Goal: Unclear

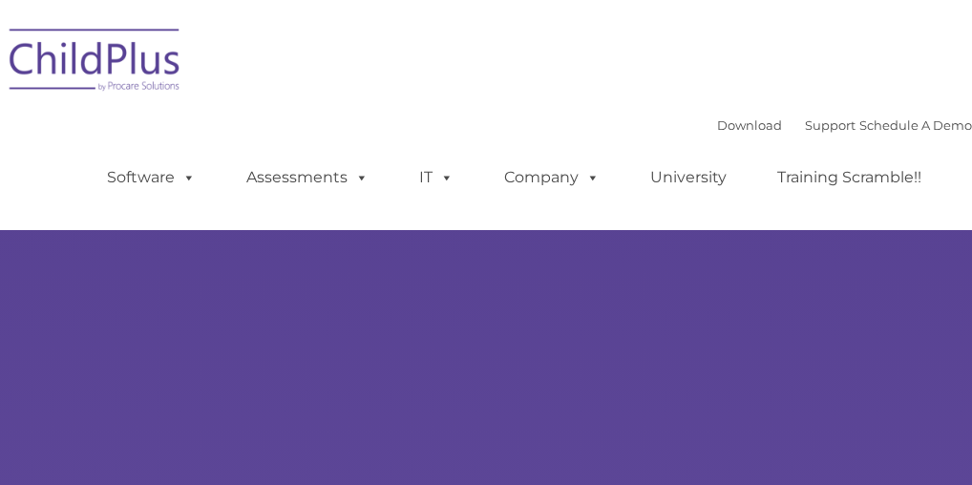
type input ""
select select "MEDIUM"
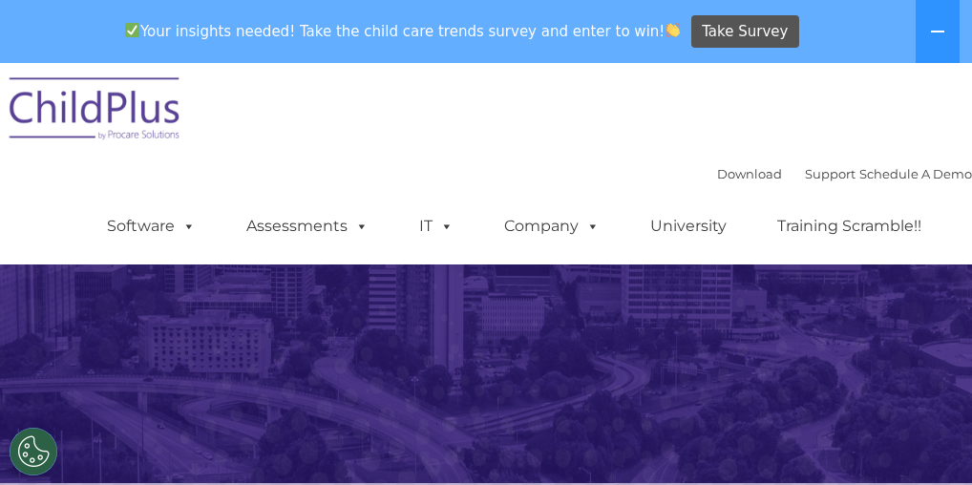
scroll to position [267, 0]
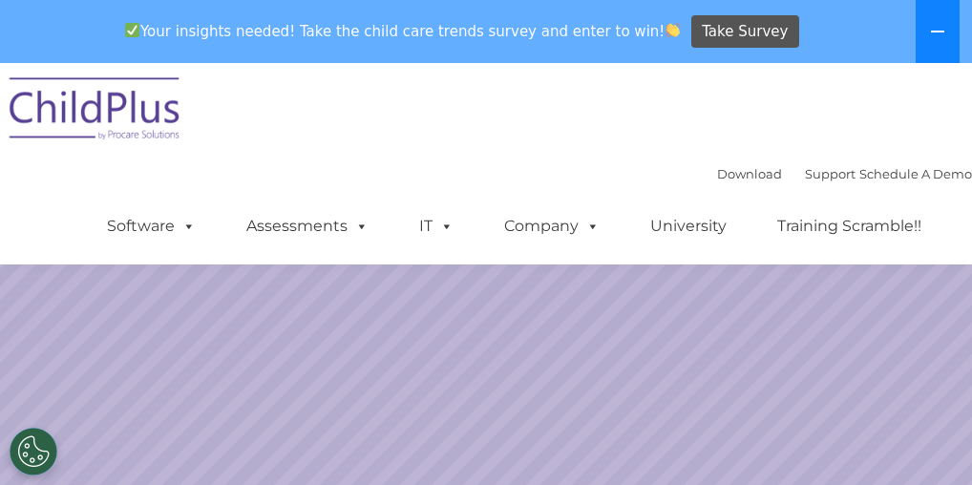
click at [935, 31] on icon at bounding box center [937, 31] width 15 height 15
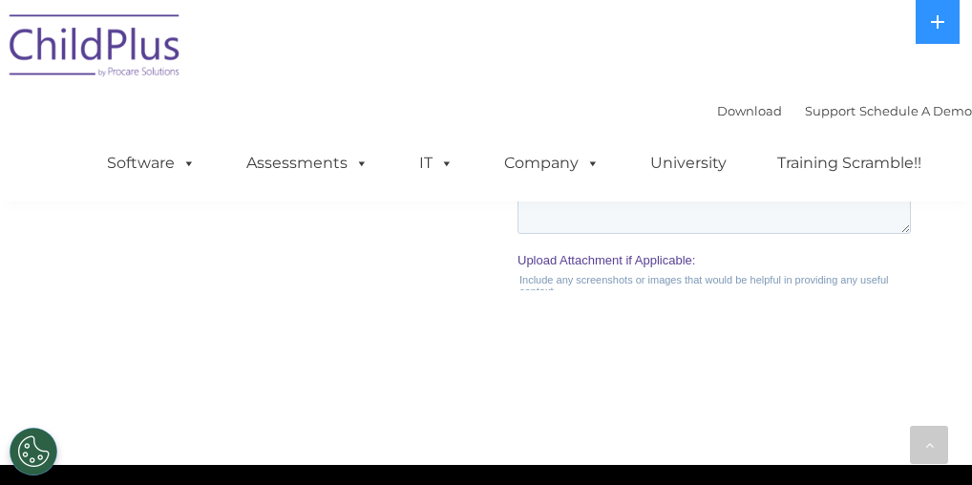
scroll to position [2177, 0]
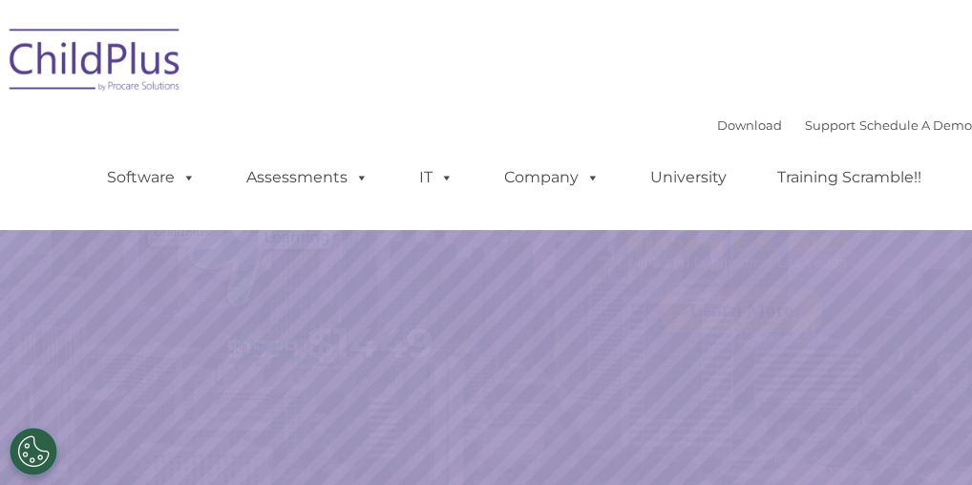
select select "MEDIUM"
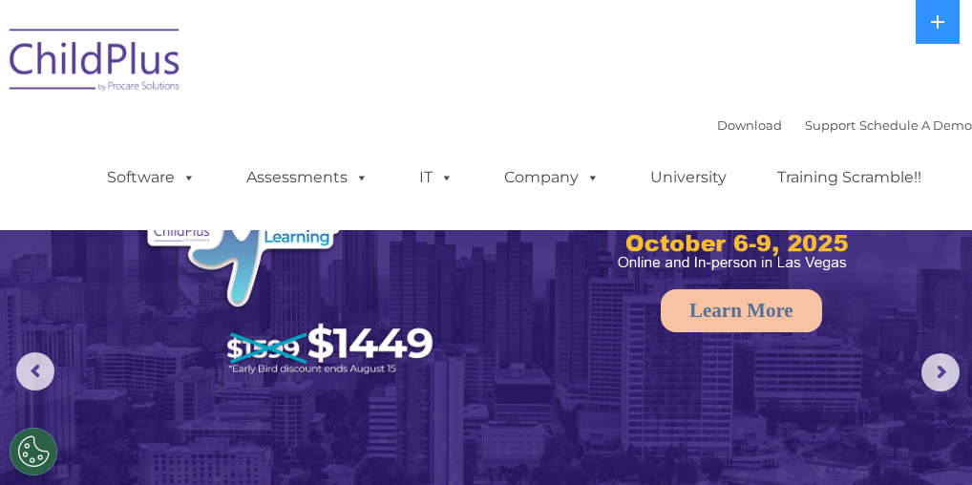
scroll to position [76, 0]
